Goal: Information Seeking & Learning: Learn about a topic

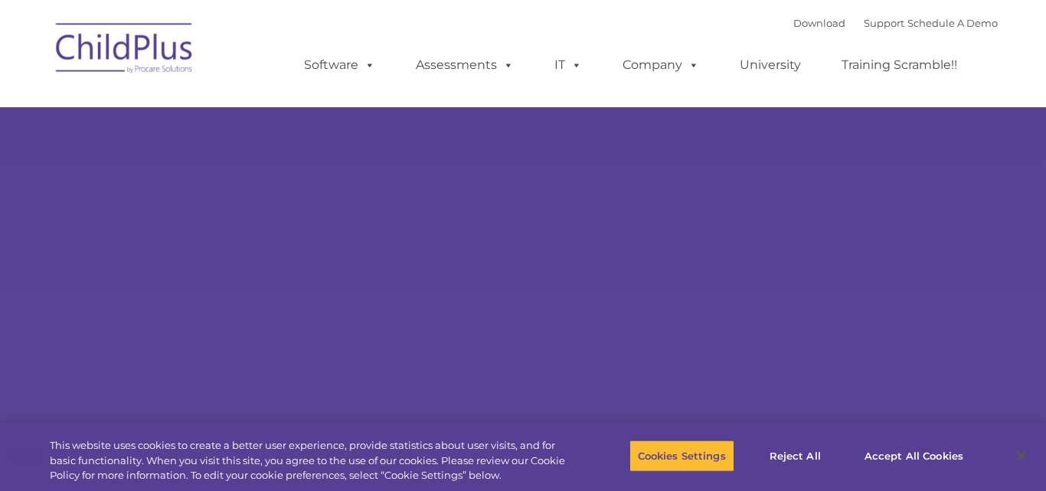
type input ""
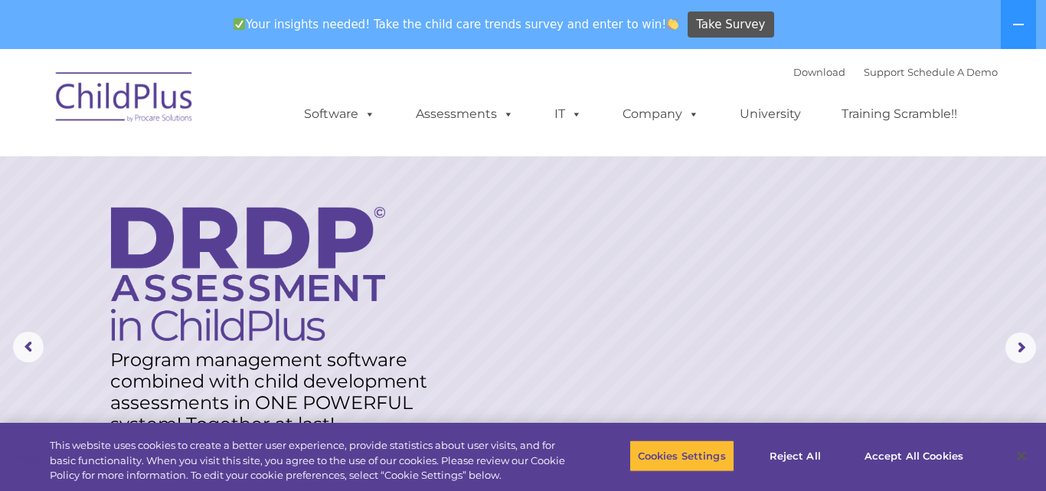
click at [128, 100] on img at bounding box center [124, 99] width 153 height 77
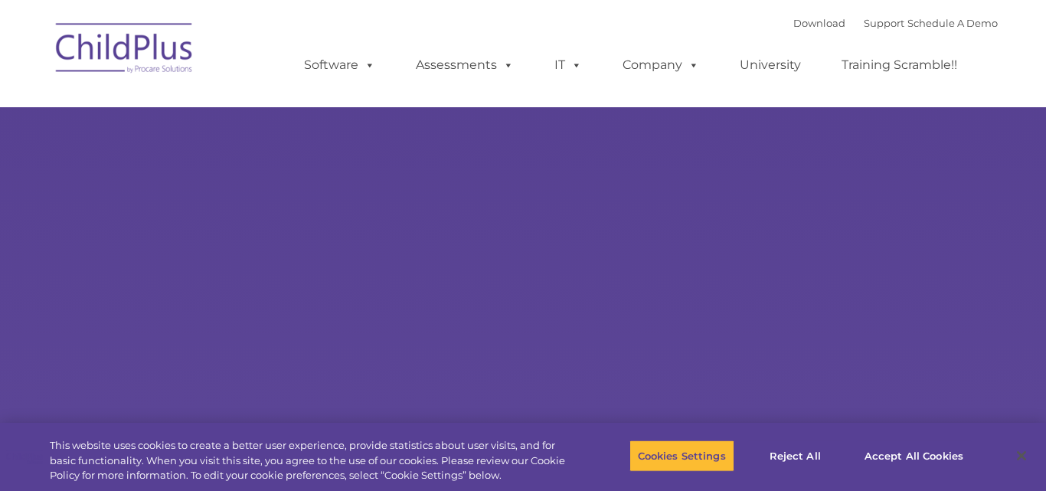
type input ""
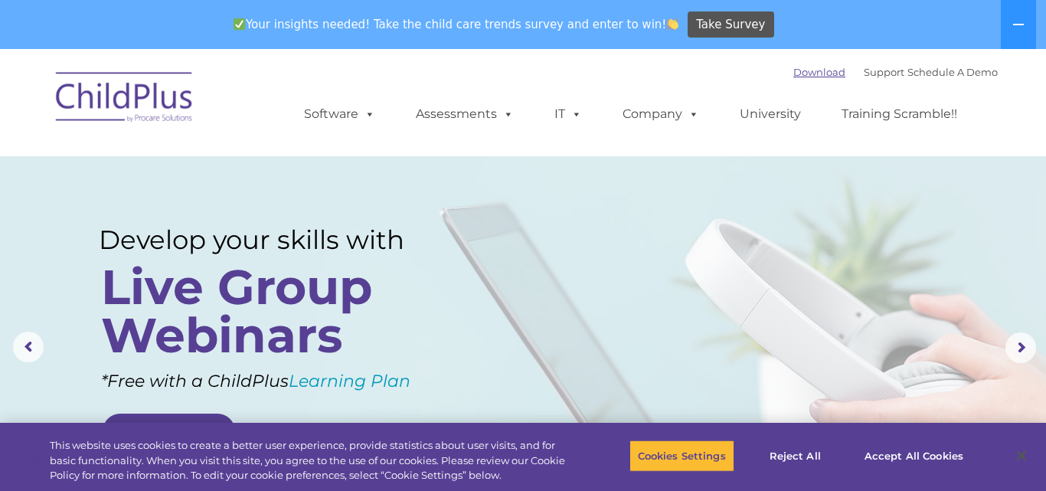
click at [799, 73] on link "Download" at bounding box center [819, 72] width 52 height 12
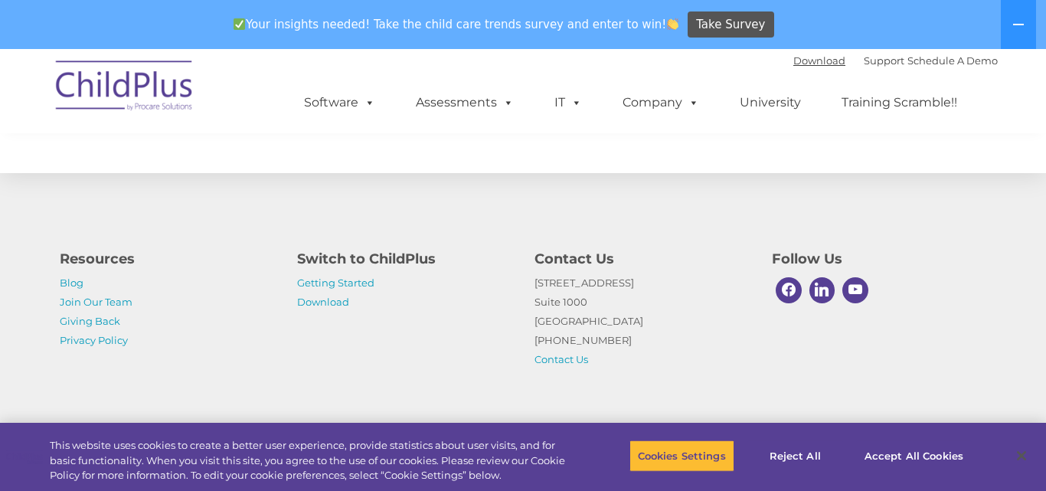
scroll to position [1577, 0]
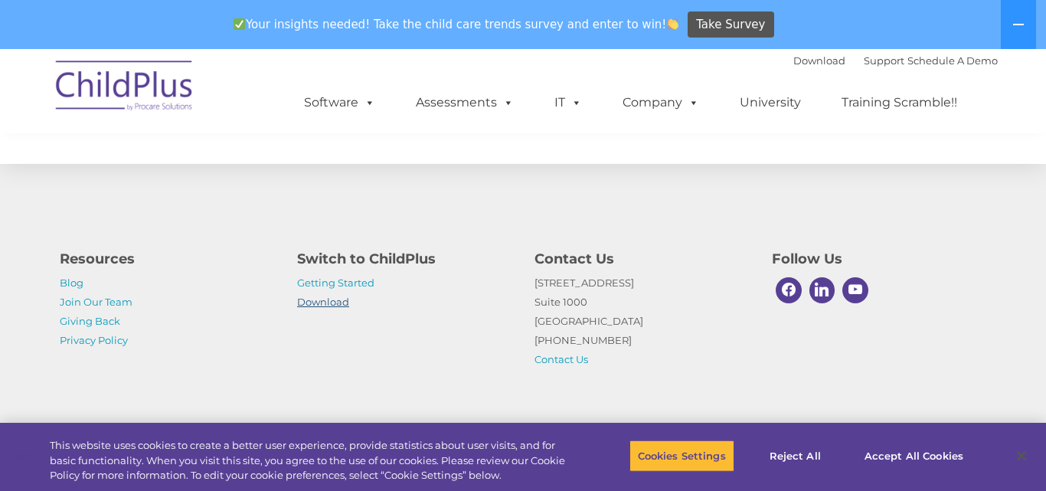
click at [318, 304] on link "Download" at bounding box center [323, 302] width 52 height 12
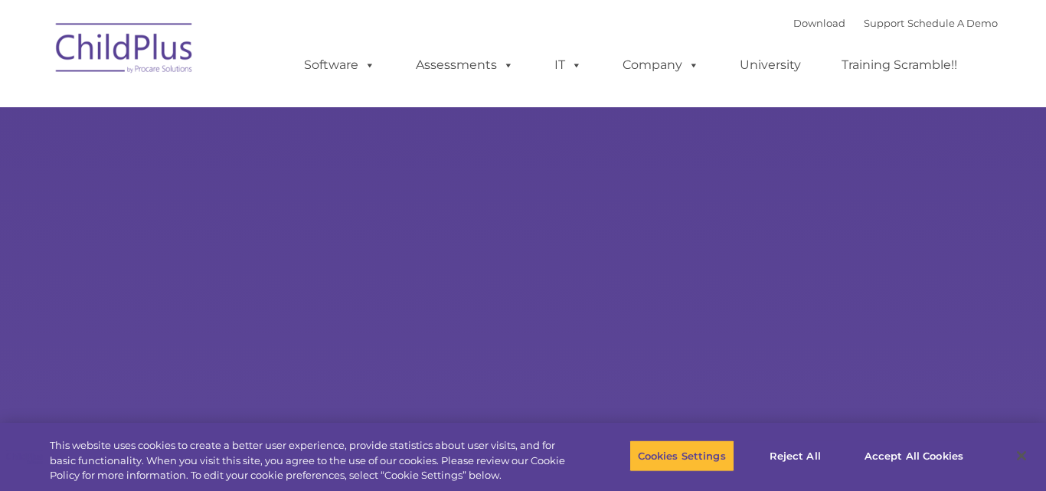
type input ""
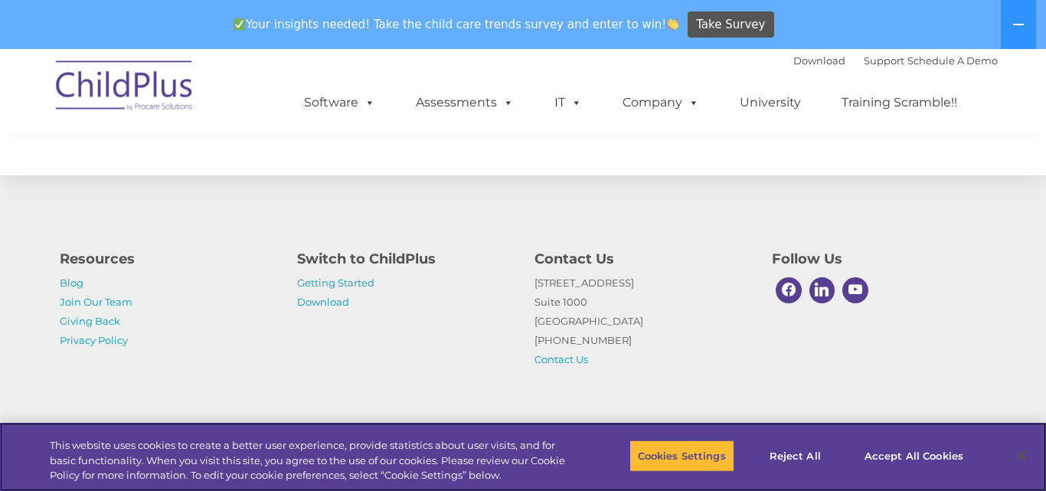
scroll to position [1577, 0]
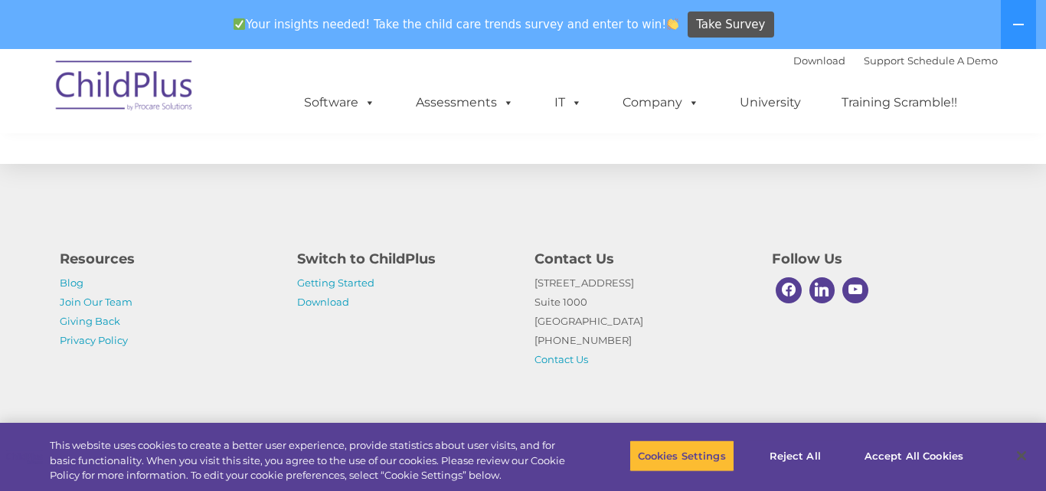
click at [1024, 365] on div "Resources Blog Join Our Team Giving Back Privacy Policy Switch to ChildPlus Get…" at bounding box center [523, 297] width 1046 height 267
click at [906, 453] on button "Accept All Cookies" at bounding box center [914, 456] width 116 height 32
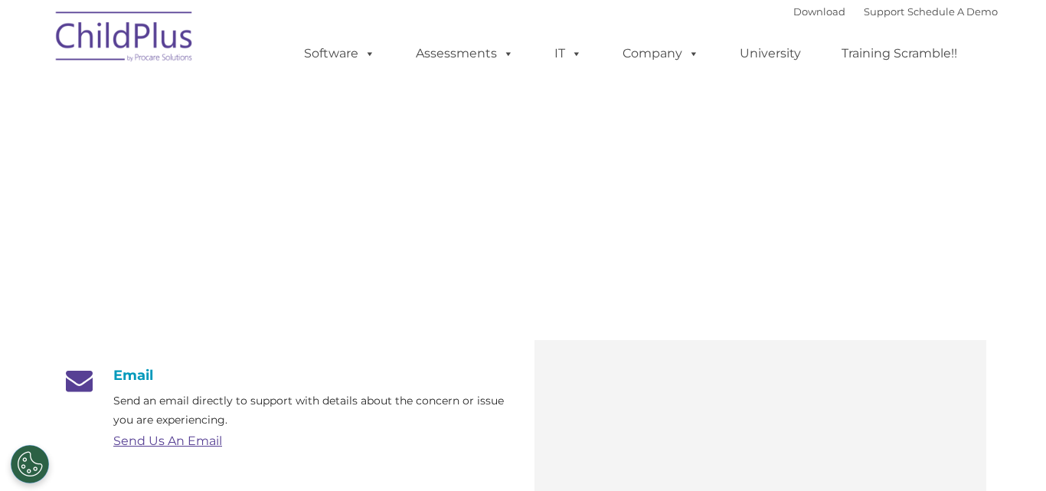
type input ""
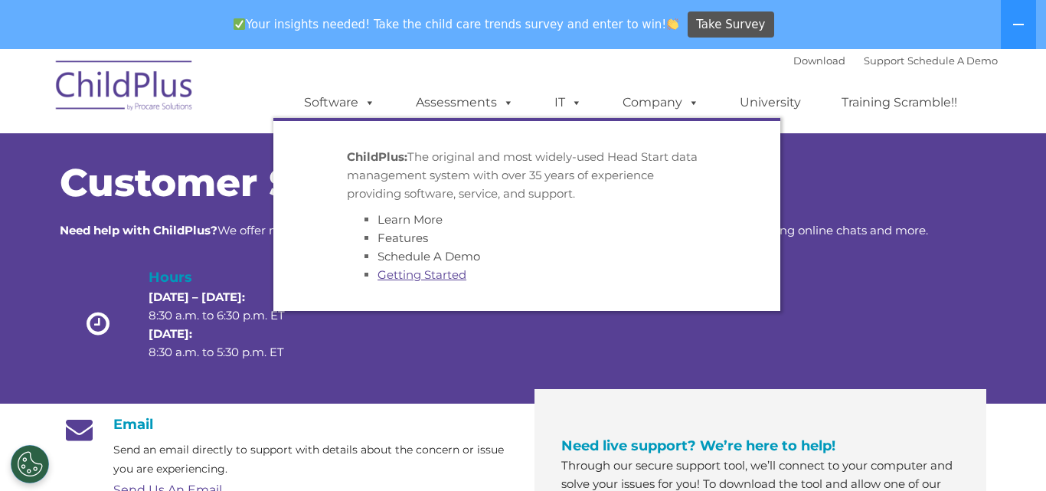
click at [425, 273] on link "Getting Started" at bounding box center [422, 274] width 89 height 15
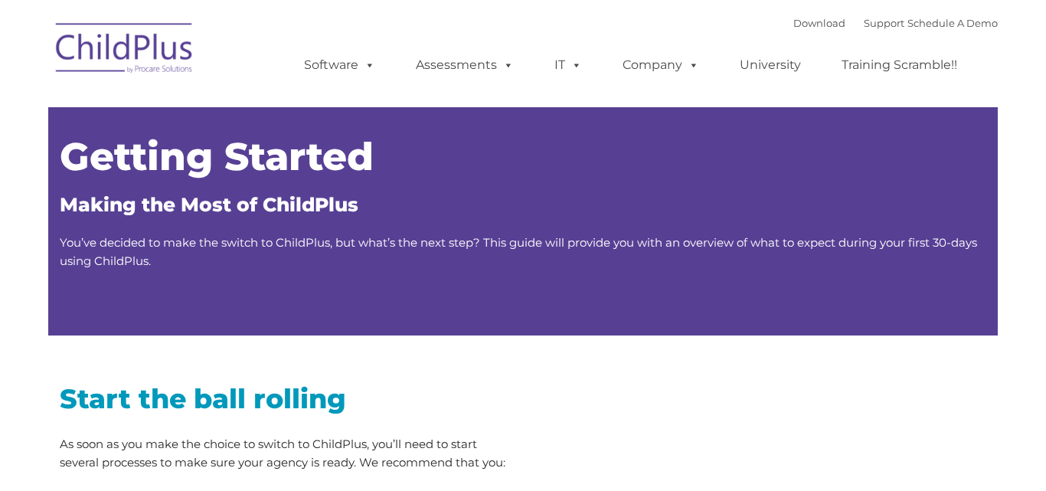
click at [425, 273] on div "Getting Started Making the Most of ChildPlus You’ve decided to make the switch …" at bounding box center [523, 206] width 950 height 259
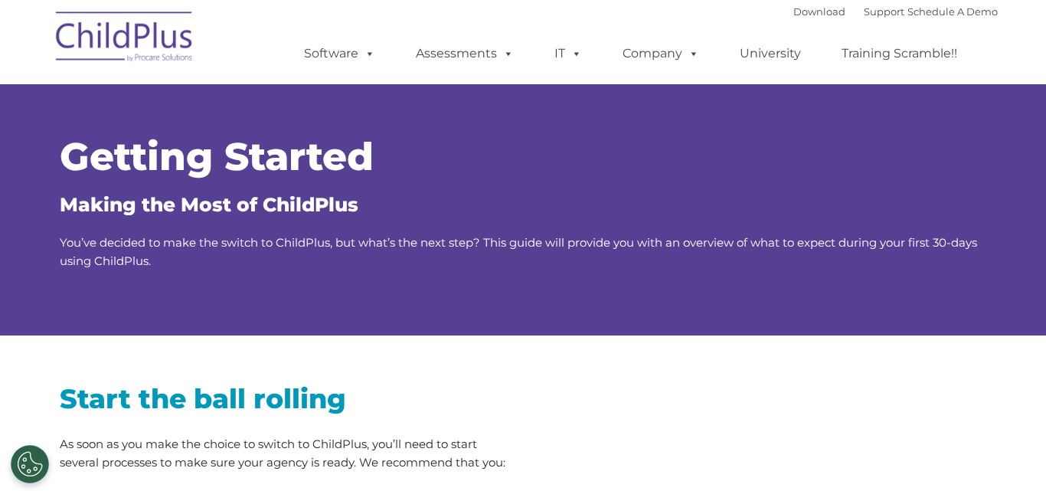
type input ""
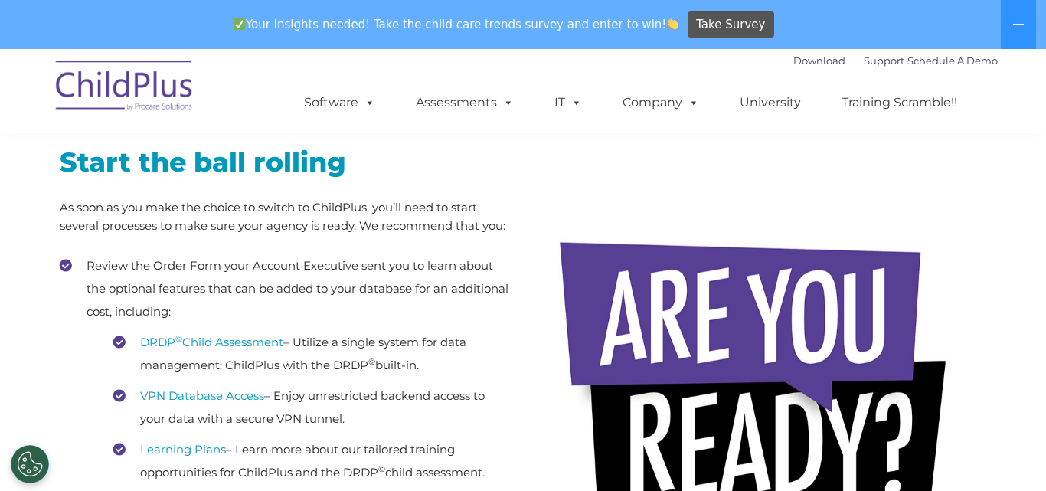
scroll to position [279, 0]
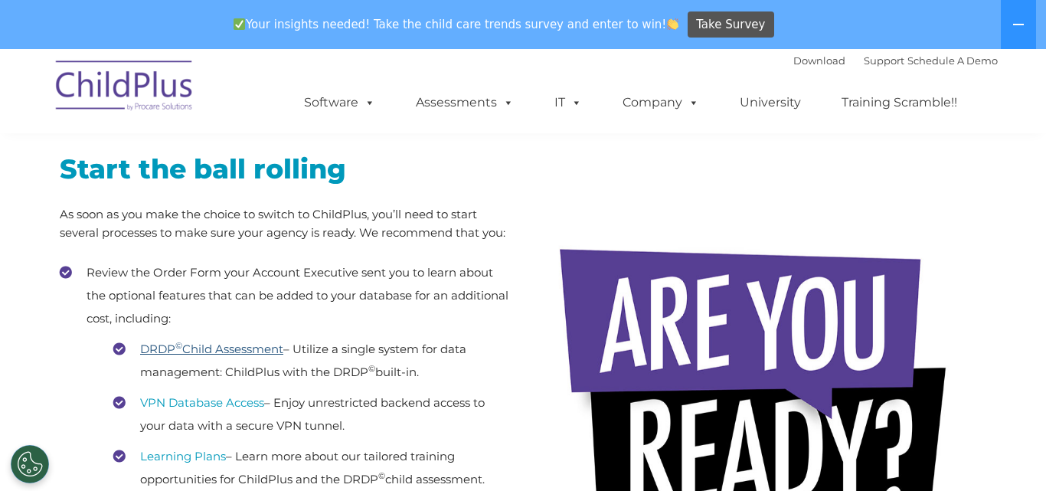
click at [216, 352] on link "DRDP © Child Assessment" at bounding box center [211, 349] width 143 height 15
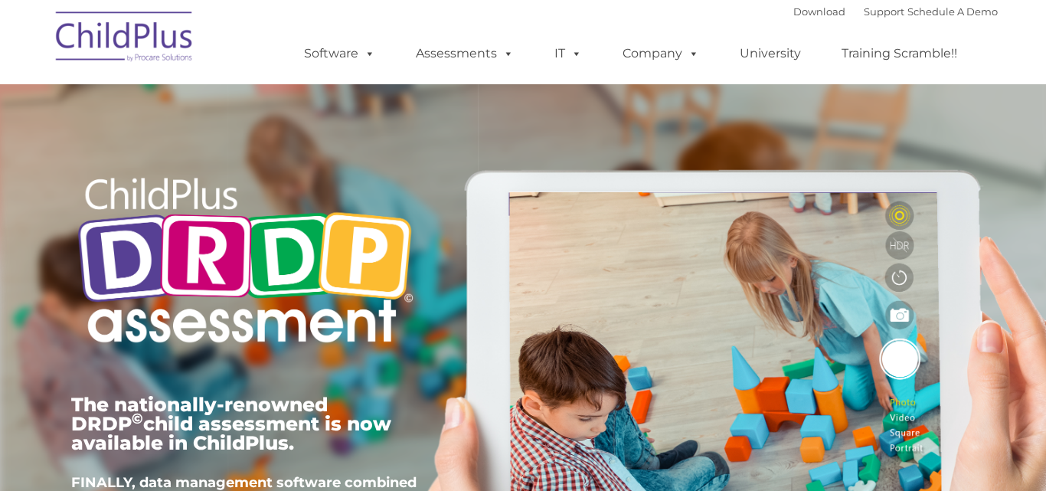
type input ""
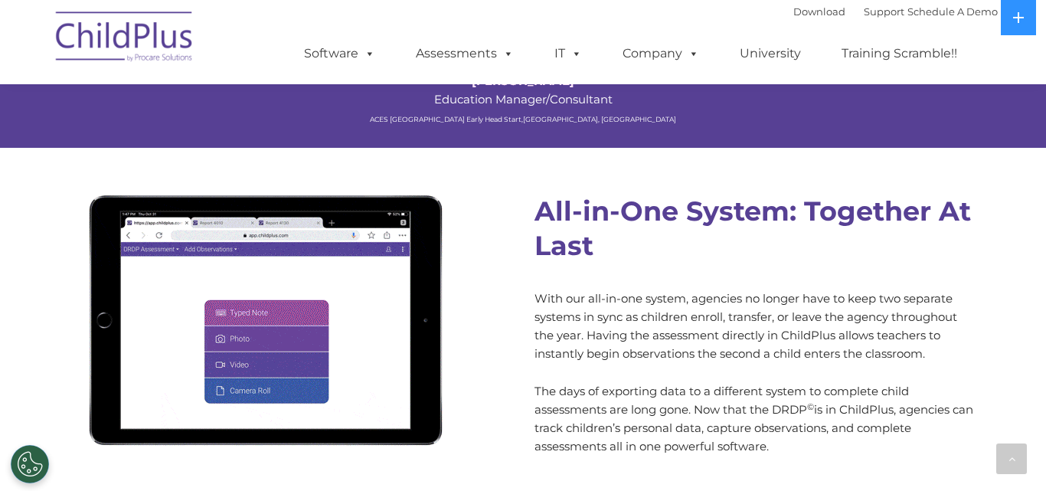
scroll to position [1252, 0]
